Goal: Obtain resource: Obtain resource

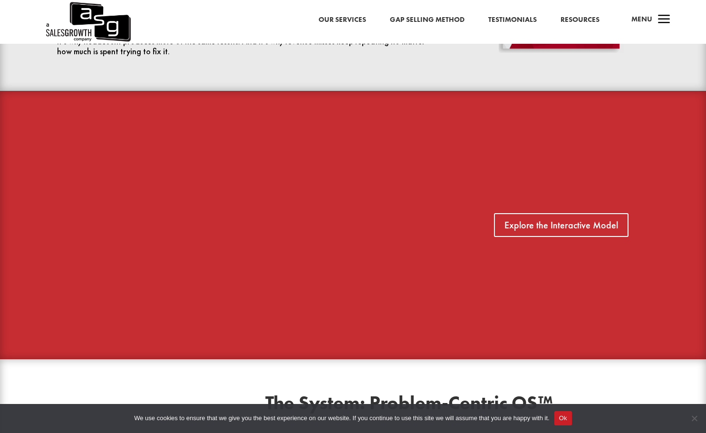
scroll to position [570, 0]
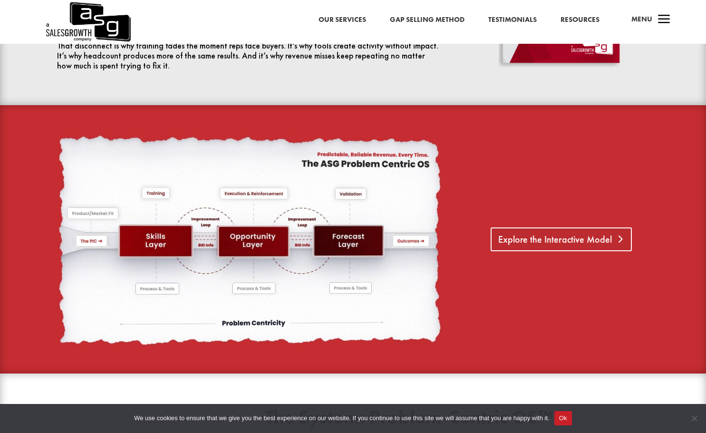
click at [538, 242] on link "Explore the Interactive Model" at bounding box center [561, 239] width 141 height 24
click at [546, 236] on link "Explore the Interactive Model" at bounding box center [561, 239] width 141 height 24
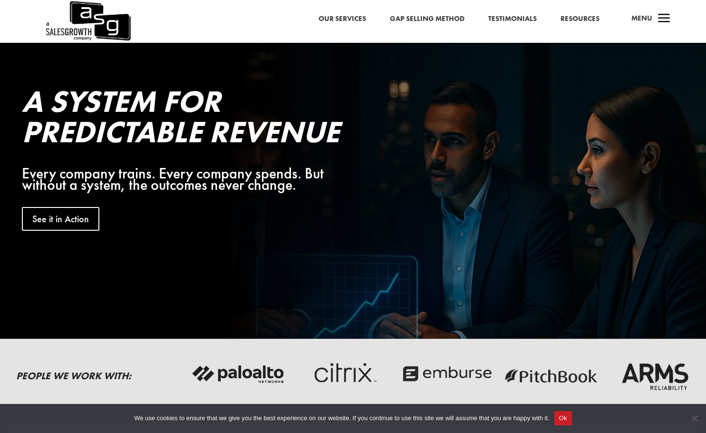
scroll to position [0, 0]
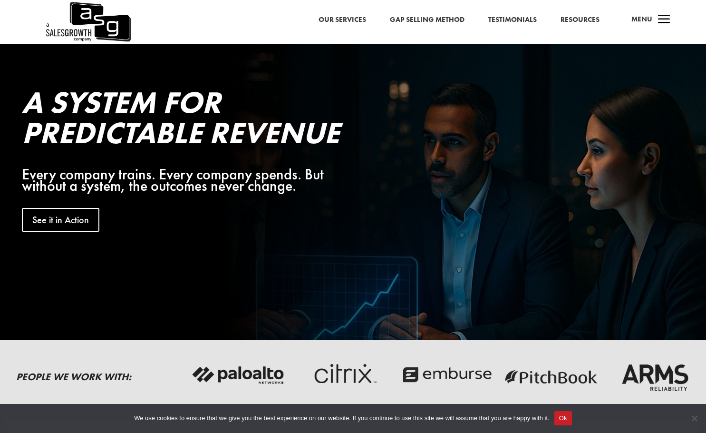
click at [339, 19] on link "Our Services" at bounding box center [343, 20] width 48 height 12
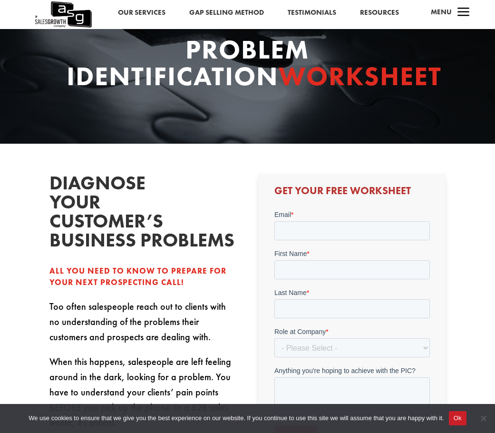
scroll to position [95, 0]
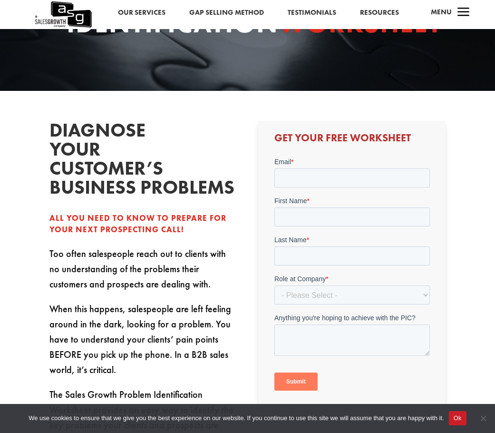
click at [297, 166] on div "Email *" at bounding box center [351, 171] width 155 height 30
click at [298, 171] on input "Email *" at bounding box center [351, 177] width 155 height 19
type input "abramclangston@gmail.com"
click at [332, 219] on input "First Name *" at bounding box center [351, 216] width 155 height 19
type input "Abram"
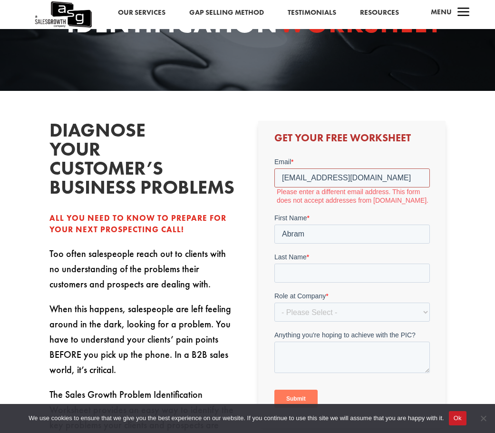
click at [326, 181] on input "abramclangston@gmail.com" at bounding box center [351, 177] width 155 height 19
type input "abram.langston@InTimeTec.com"
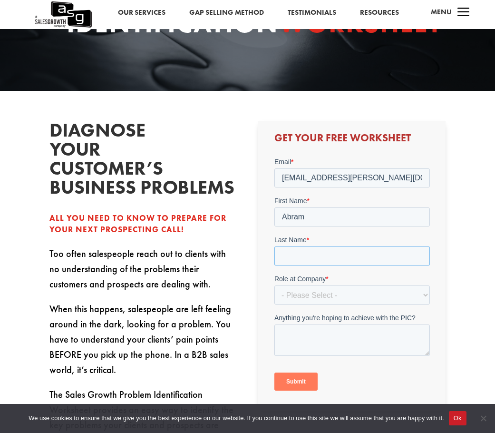
click at [325, 255] on input "Last Name *" at bounding box center [351, 255] width 155 height 19
type input "[PERSON_NAME]"
click at [335, 291] on select "- Please Select - C-Level (CRO, CSO, etc) Senior Leadership (VP of Sales, VP of…" at bounding box center [351, 294] width 155 height 19
select select "Director/Manager (Sales Director, Regional Sales Manager, etc)"
click at [274, 285] on select "- Please Select - C-Level (CRO, CSO, etc) Senior Leadership (VP of Sales, VP of…" at bounding box center [351, 294] width 155 height 19
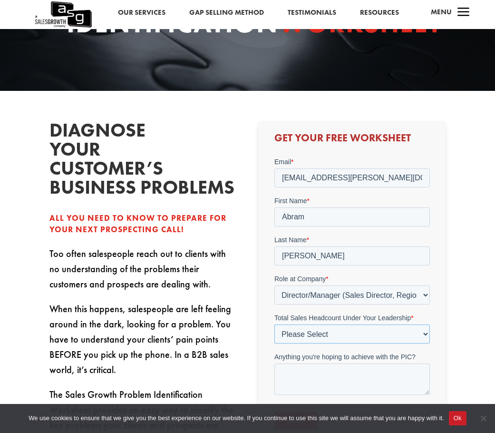
click at [331, 334] on select "Please Select Just Me 1-9 10-19 20-49 50-99 100+" at bounding box center [351, 333] width 155 height 19
select select "Just Me"
click at [274, 324] on select "Please Select Just Me 1-9 10-19 20-49 50-99 100+" at bounding box center [351, 333] width 155 height 19
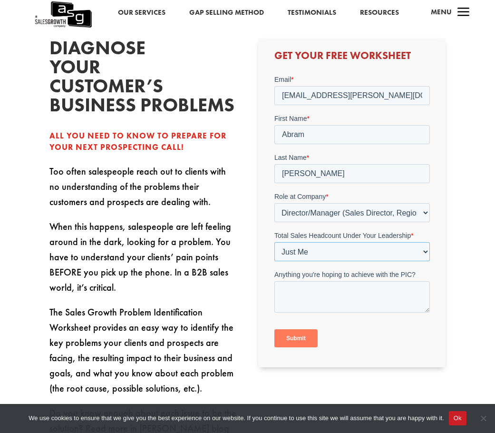
scroll to position [190, 0]
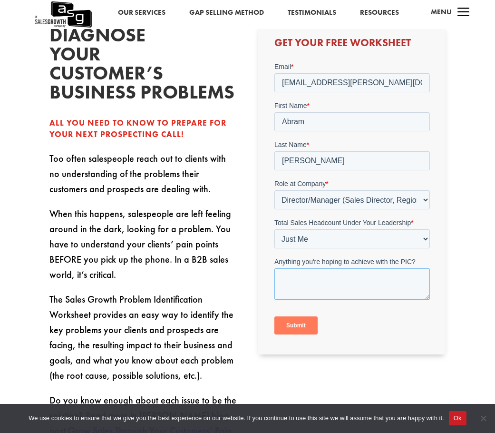
click at [369, 283] on textarea "Anything you're hoping to achieve with the PIC?" at bounding box center [351, 283] width 155 height 31
click at [308, 279] on textarea "Read teh book and did the training. Just need teh sheet" at bounding box center [351, 283] width 155 height 31
type textarea "Read the book and did the training. Just need the sheet"
click at [284, 323] on input "Submit" at bounding box center [295, 325] width 43 height 18
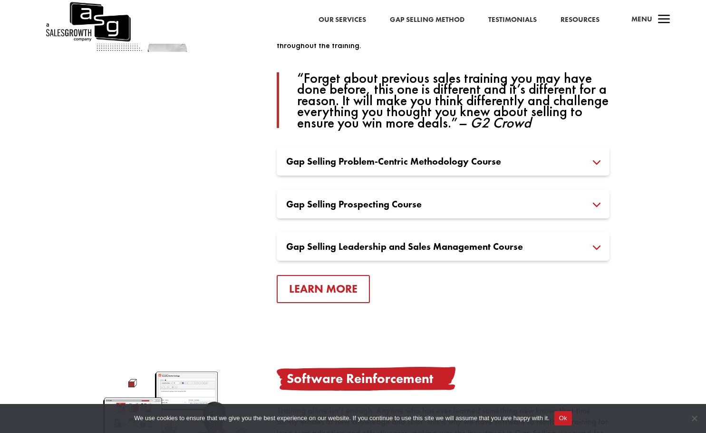
scroll to position [713, 0]
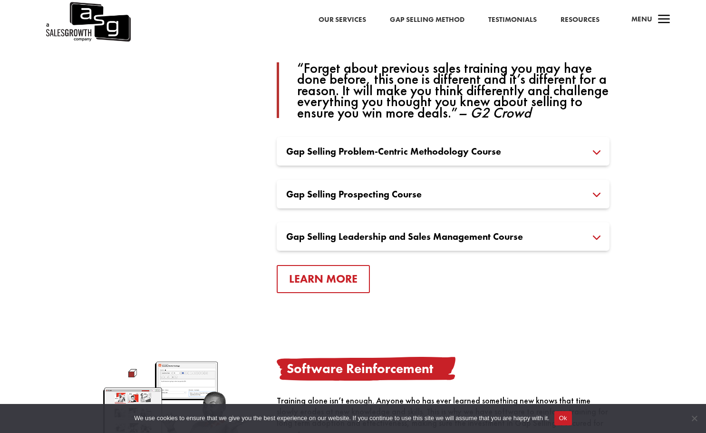
click at [365, 196] on h3 "Gap Selling Prospecting Course" at bounding box center [443, 194] width 314 height 10
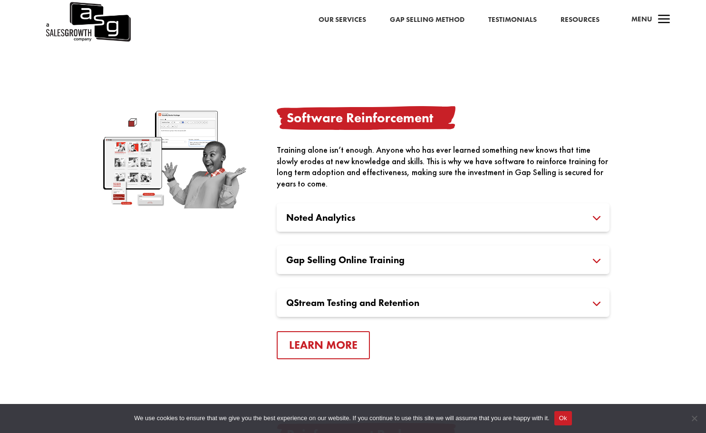
scroll to position [1046, 0]
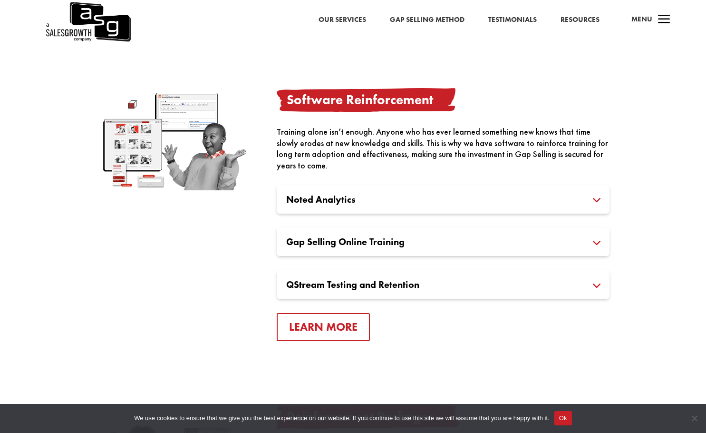
click at [408, 239] on h3 "Gap Selling Online Training" at bounding box center [443, 242] width 314 height 10
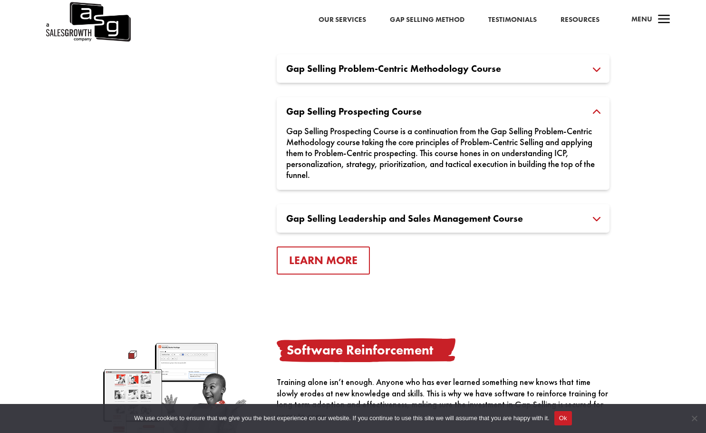
scroll to position [761, 0]
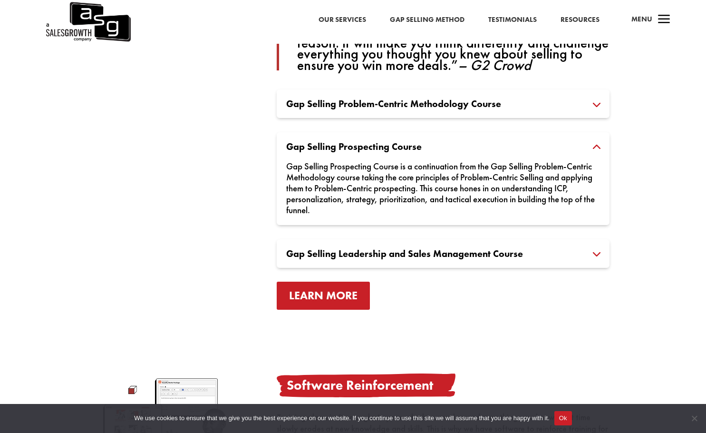
click at [355, 297] on link "Learn More" at bounding box center [323, 295] width 93 height 28
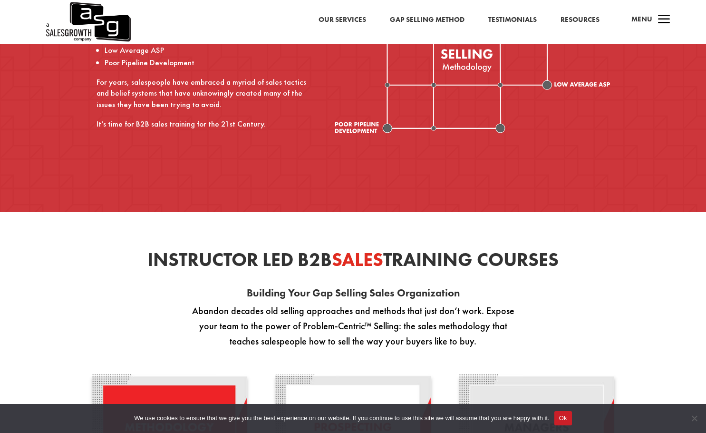
scroll to position [95, 0]
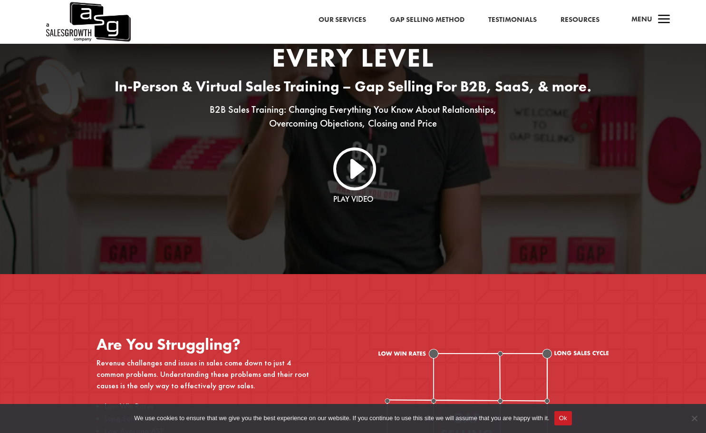
click at [432, 17] on link "Gap Selling Method" at bounding box center [427, 20] width 75 height 12
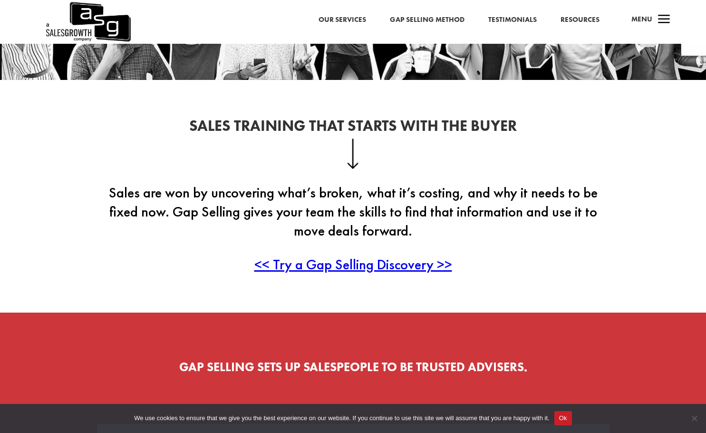
scroll to position [238, 0]
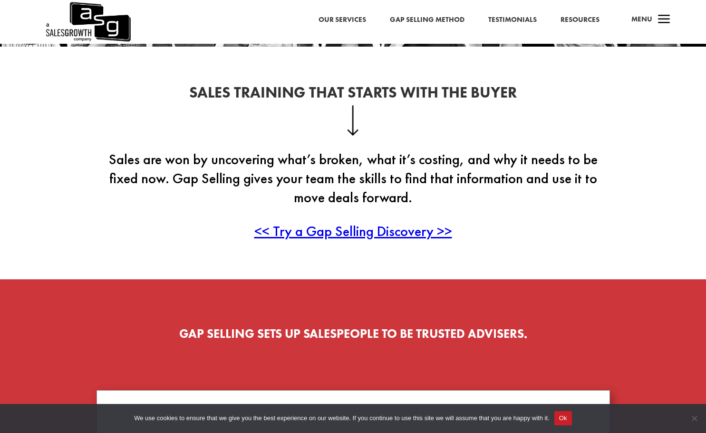
click at [402, 225] on span "<< Try a Gap Selling Discovery >>" at bounding box center [353, 231] width 198 height 19
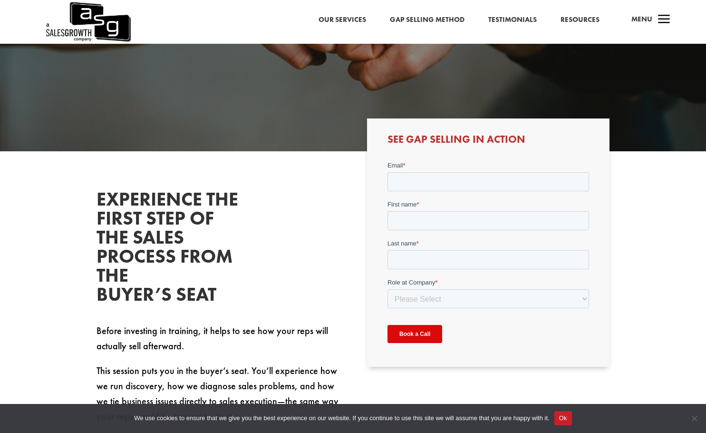
scroll to position [141, 0]
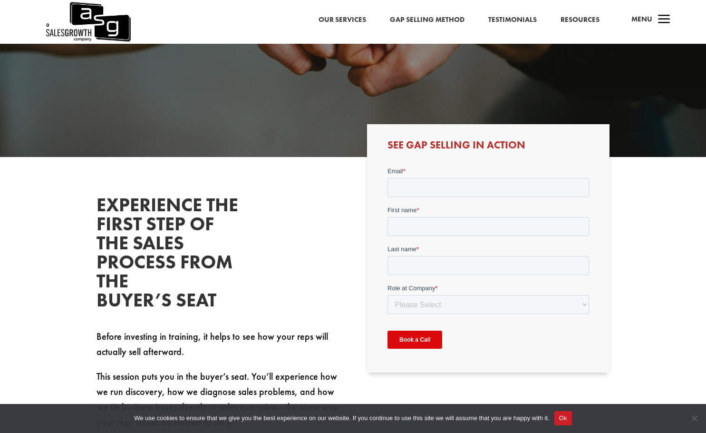
click at [562, 16] on link "Resources" at bounding box center [579, 20] width 39 height 12
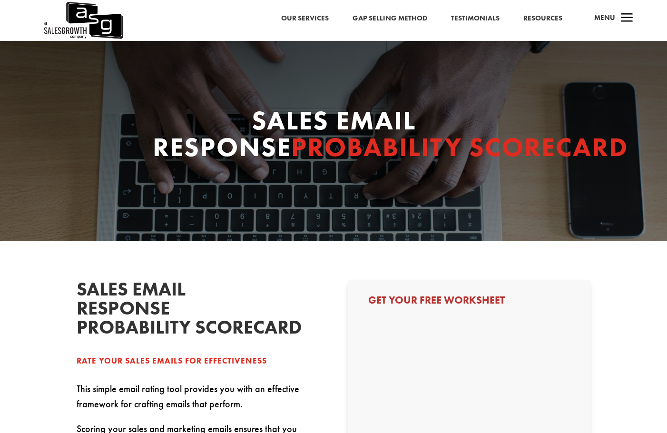
select select "Director/Manager (Sales Director, Regional Sales Manager, etc)"
select select "Just Me"
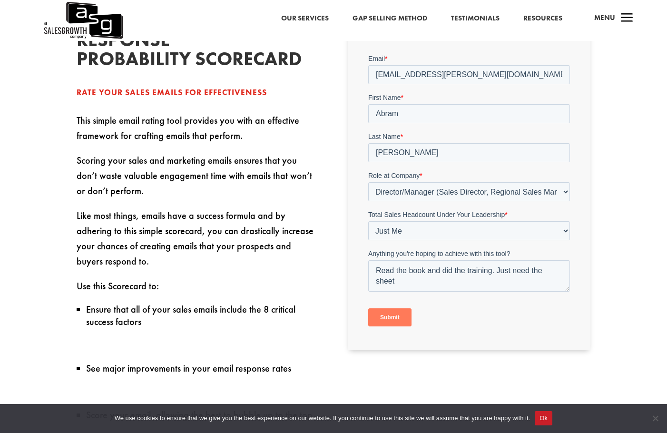
scroll to position [285, 0]
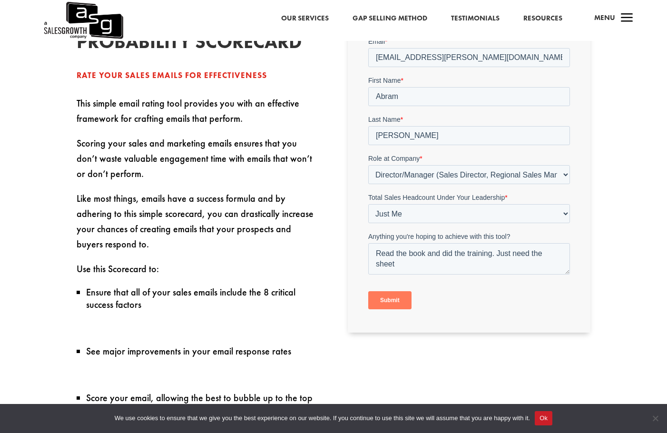
click at [397, 298] on input "Submit" at bounding box center [388, 299] width 43 height 18
